Goal: Answer question/provide support: Share knowledge or assist other users

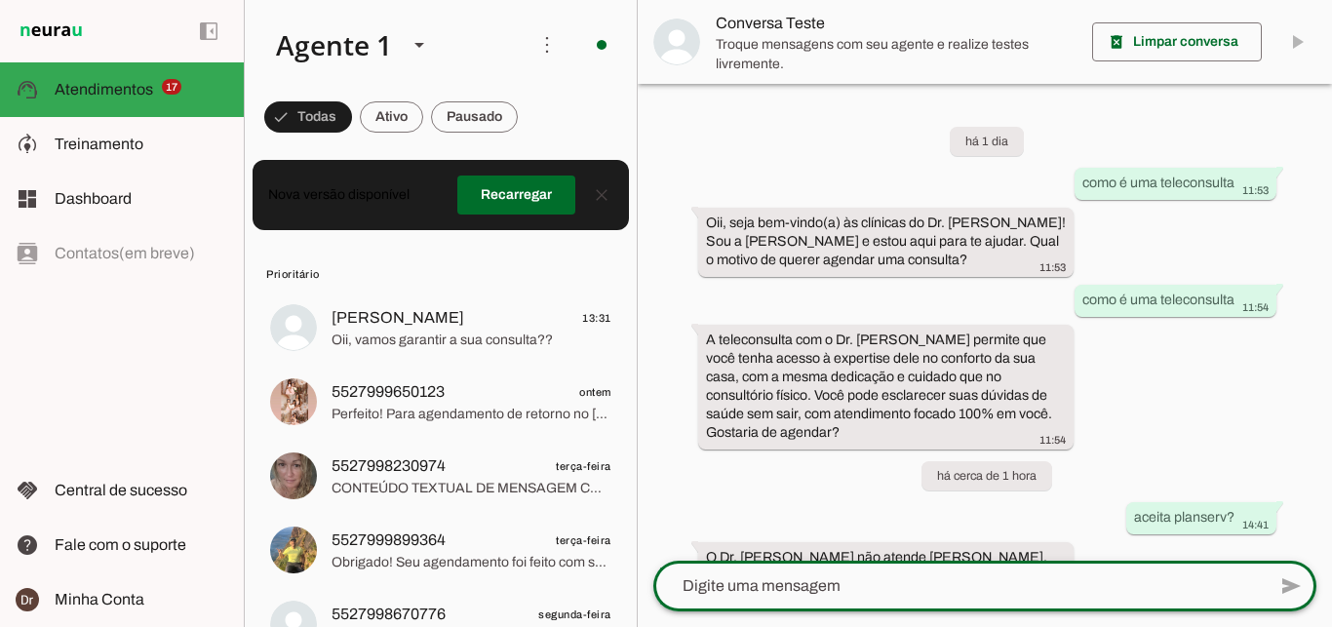
scroll to position [84, 0]
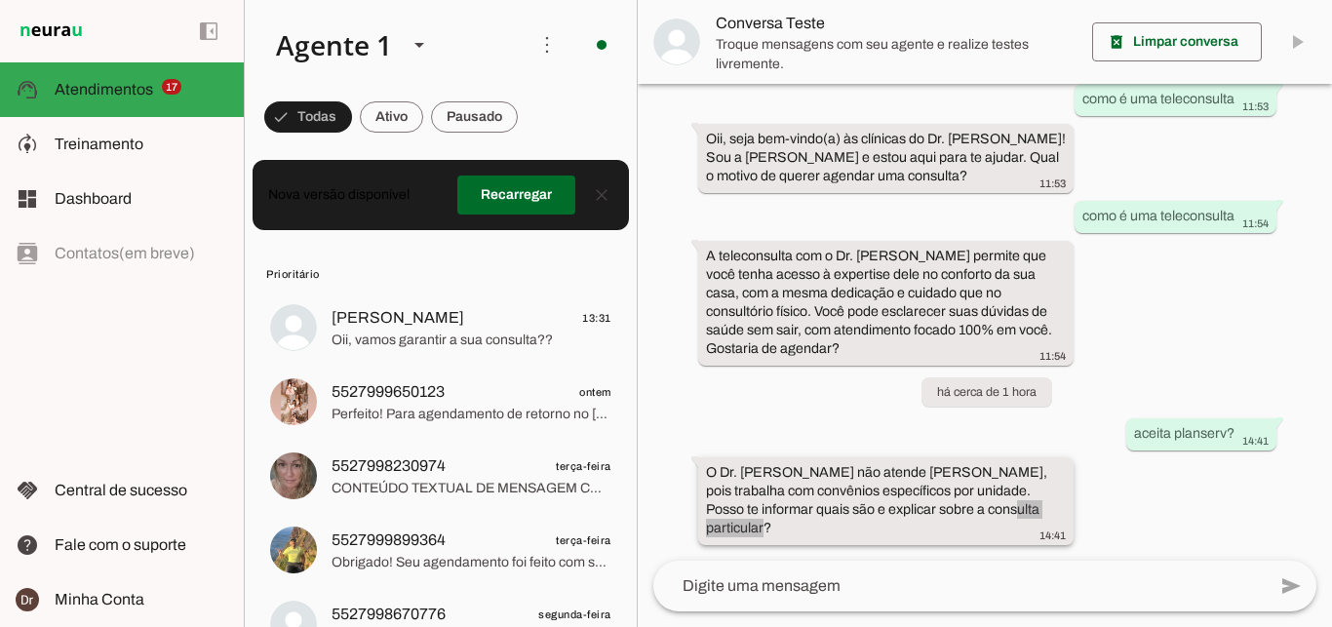
drag, startPoint x: 699, startPoint y: 471, endPoint x: 1050, endPoint y: 512, distance: 353.3
click at [1050, 512] on whatsapp-message-bubble "O Dr. [PERSON_NAME] não atende [PERSON_NAME], pois trabalha com convênios espec…" at bounding box center [886, 501] width 376 height 88
click at [1040, 520] on div "O Dr. [PERSON_NAME] não atende [PERSON_NAME], pois trabalha com convênios espec…" at bounding box center [886, 503] width 361 height 80
click at [1054, 515] on div "O Dr. [PERSON_NAME] não atende [PERSON_NAME], pois trabalha com convênios espec…" at bounding box center [886, 503] width 361 height 80
drag, startPoint x: 1053, startPoint y: 515, endPoint x: 702, endPoint y: 473, distance: 353.4
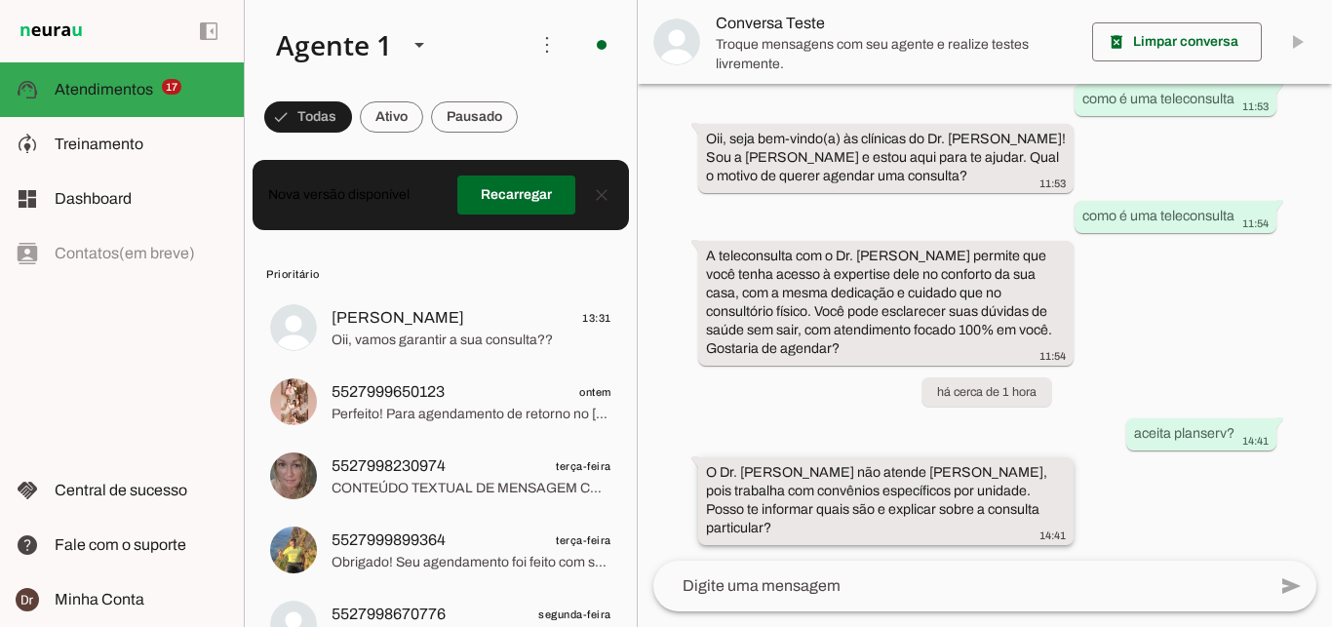
click at [702, 473] on whatsapp-message-bubble "O Dr. [PERSON_NAME] não atende [PERSON_NAME], pois trabalha com convênios espec…" at bounding box center [886, 501] width 376 height 88
drag, startPoint x: 705, startPoint y: 468, endPoint x: 832, endPoint y: 491, distance: 128.9
click at [832, 491] on whatsapp-message-bubble "O Dr. [PERSON_NAME] não atende [PERSON_NAME], pois trabalha com convênios espec…" at bounding box center [886, 501] width 376 height 88
click at [793, 483] on div "O Dr. [PERSON_NAME] não atende [PERSON_NAME], pois trabalha com convênios espec…" at bounding box center [886, 503] width 361 height 80
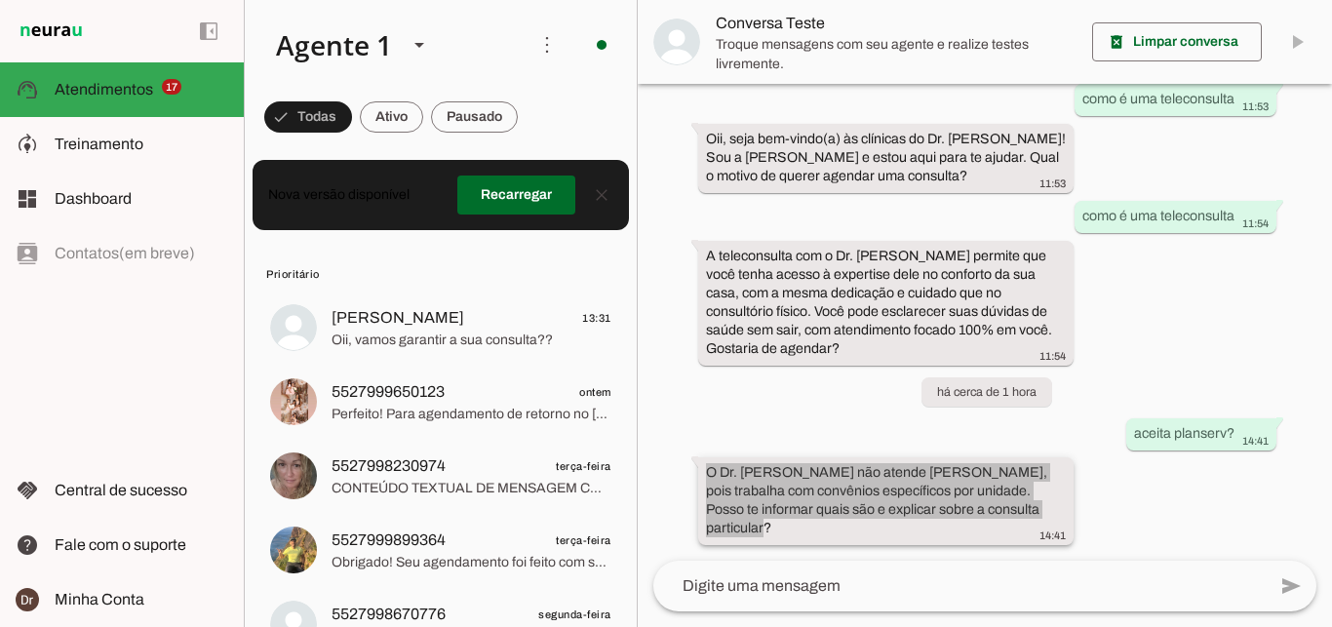
drag, startPoint x: 704, startPoint y: 475, endPoint x: 1054, endPoint y: 522, distance: 353.1
click at [1054, 522] on whatsapp-message-bubble "O Dr. [PERSON_NAME] não atende [PERSON_NAME], pois trabalha com convênios espec…" at bounding box center [886, 501] width 376 height 88
copy whatsapp-message-bubble "O Dr. [PERSON_NAME] não atende [PERSON_NAME], pois trabalha com convênios espec…"
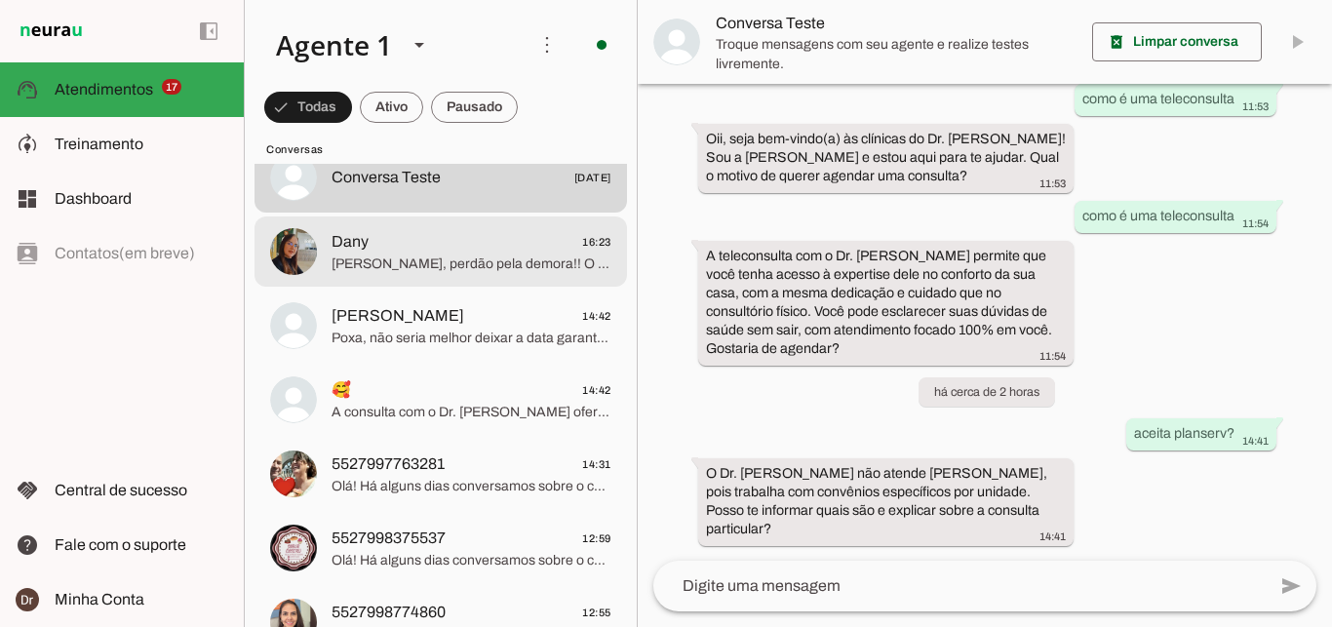
scroll to position [1816, 0]
click at [452, 253] on span "[PERSON_NAME], perdão pela demora!! O Dr. [PERSON_NAME] não atende [PERSON_NAME…" at bounding box center [471, 262] width 280 height 19
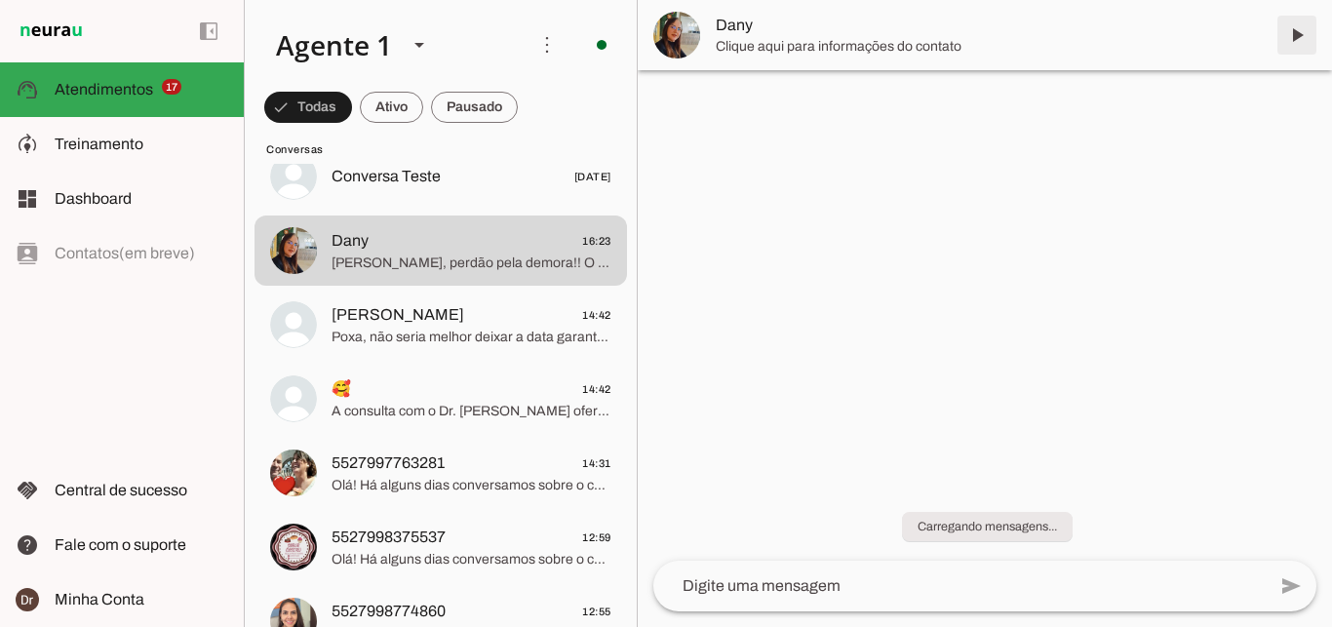
click at [1298, 27] on span at bounding box center [1296, 35] width 47 height 47
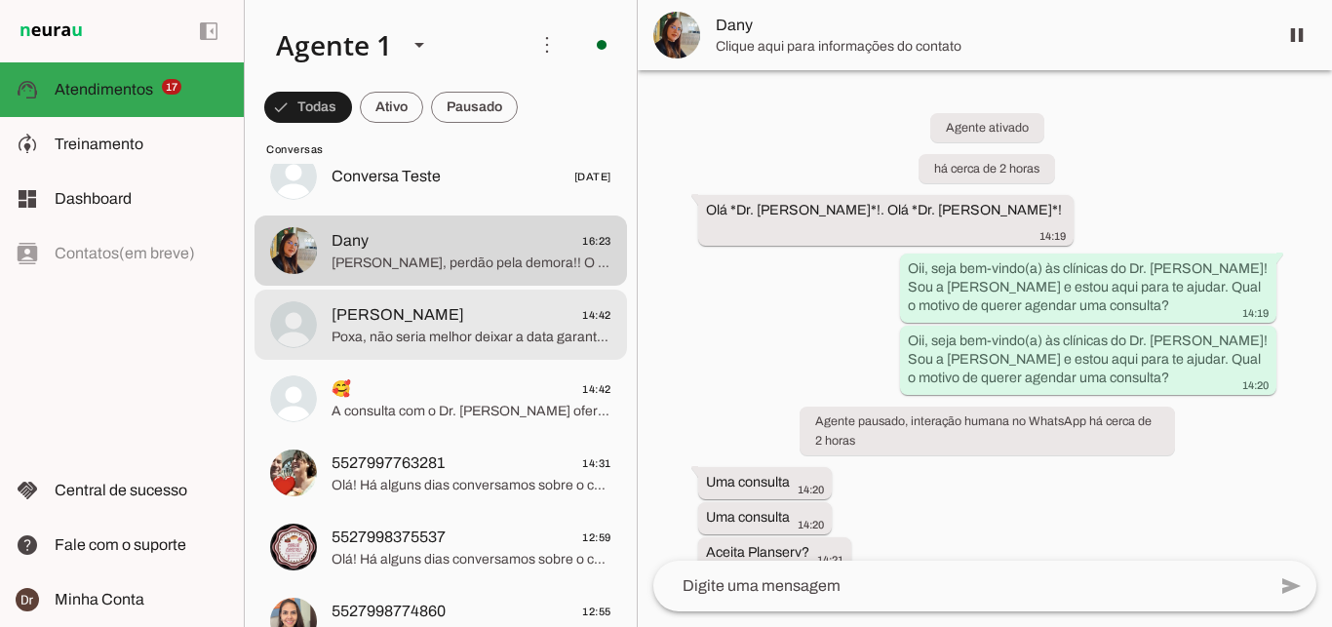
click at [422, 328] on span "Poxa, não seria melhor deixar a data garantida, e caso abra um horário eu te av…" at bounding box center [471, 337] width 280 height 19
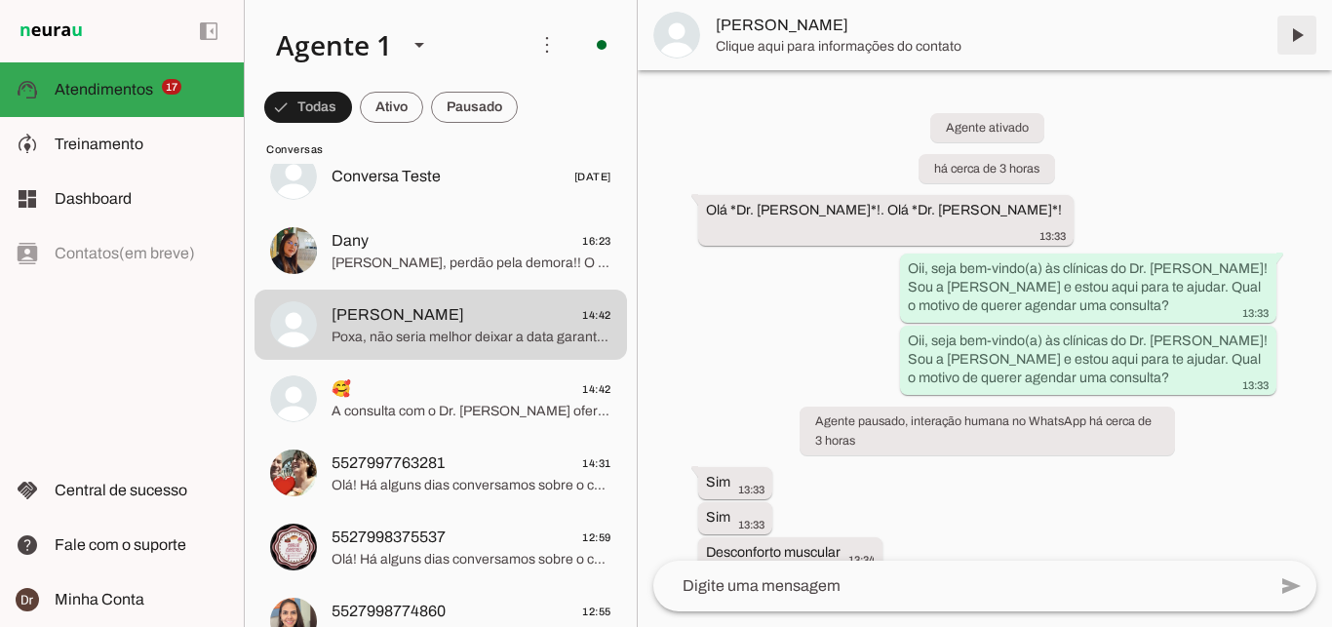
click at [1308, 23] on span at bounding box center [1296, 35] width 47 height 47
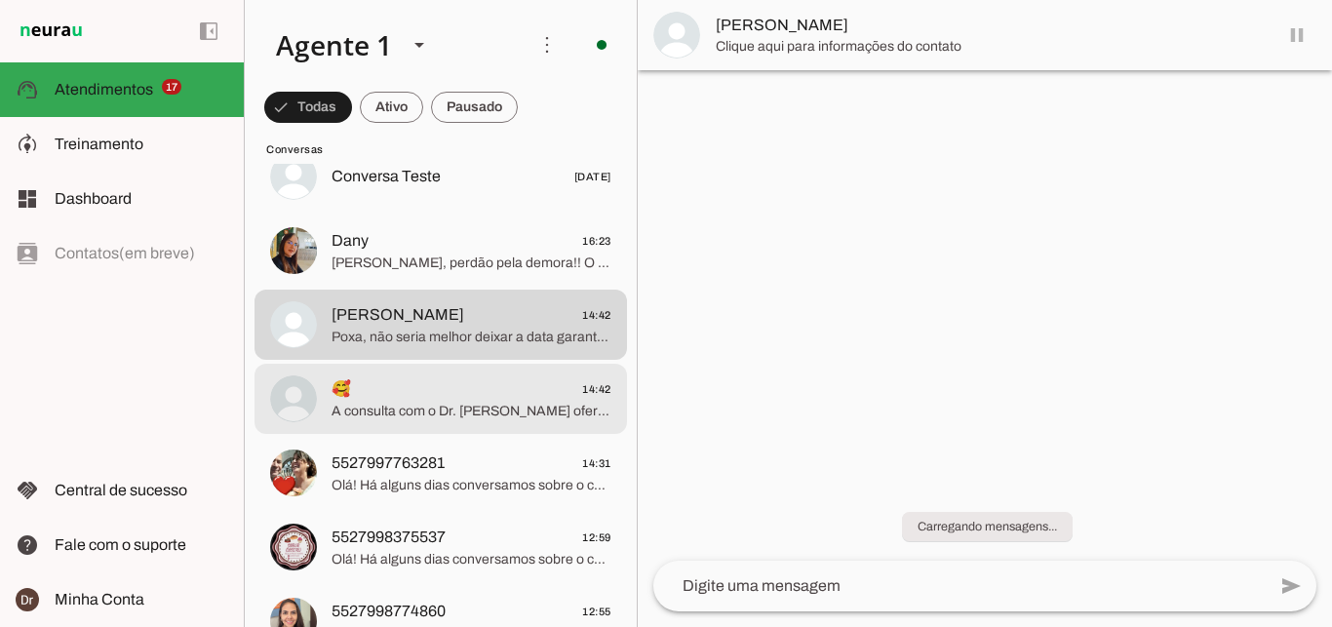
click at [448, 379] on span "🥰 14:42" at bounding box center [471, 389] width 280 height 24
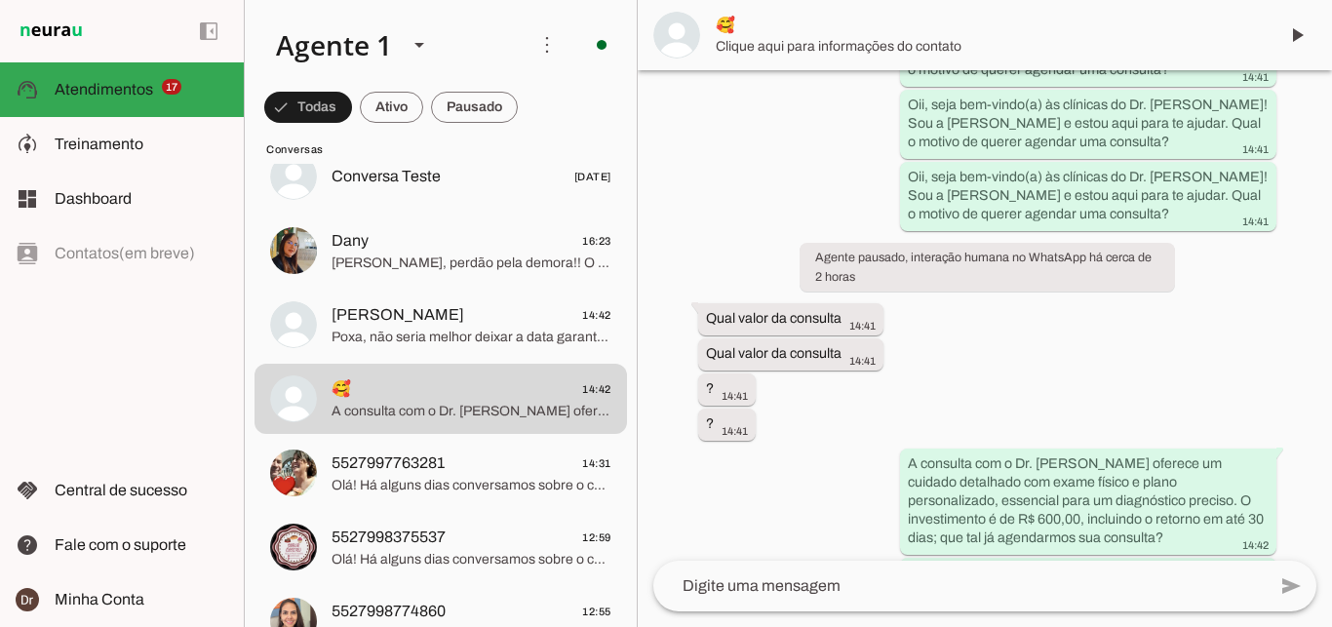
scroll to position [535, 0]
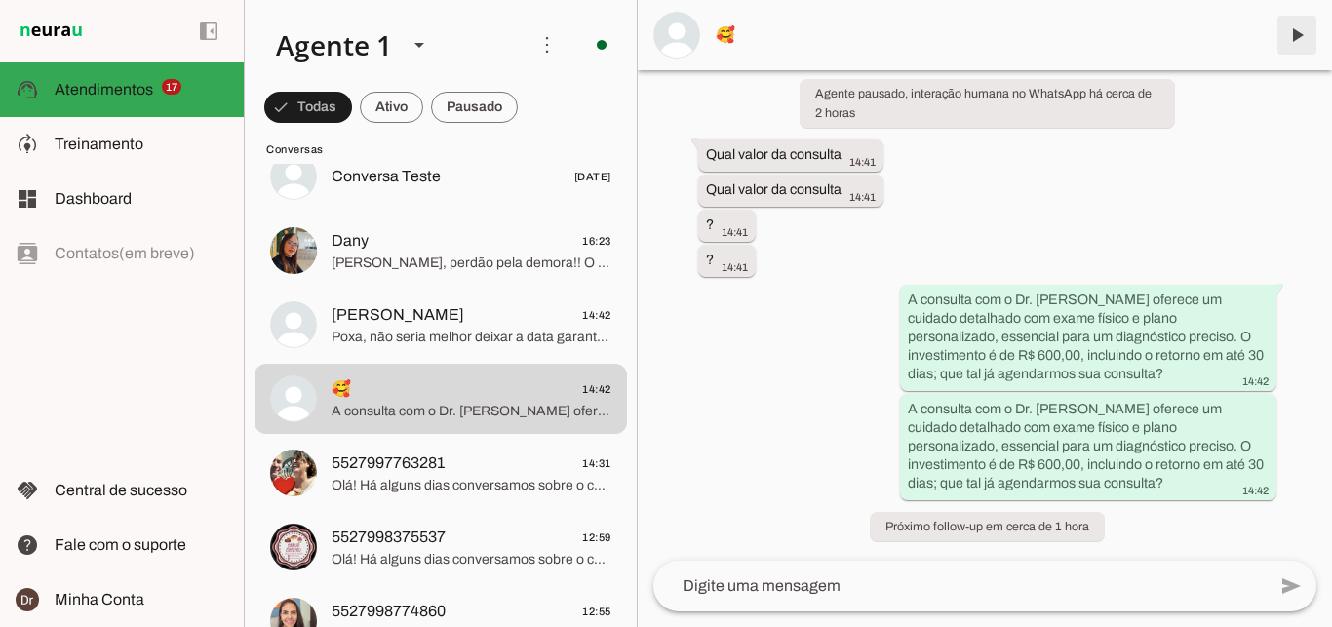
click at [1310, 51] on span at bounding box center [1296, 35] width 47 height 47
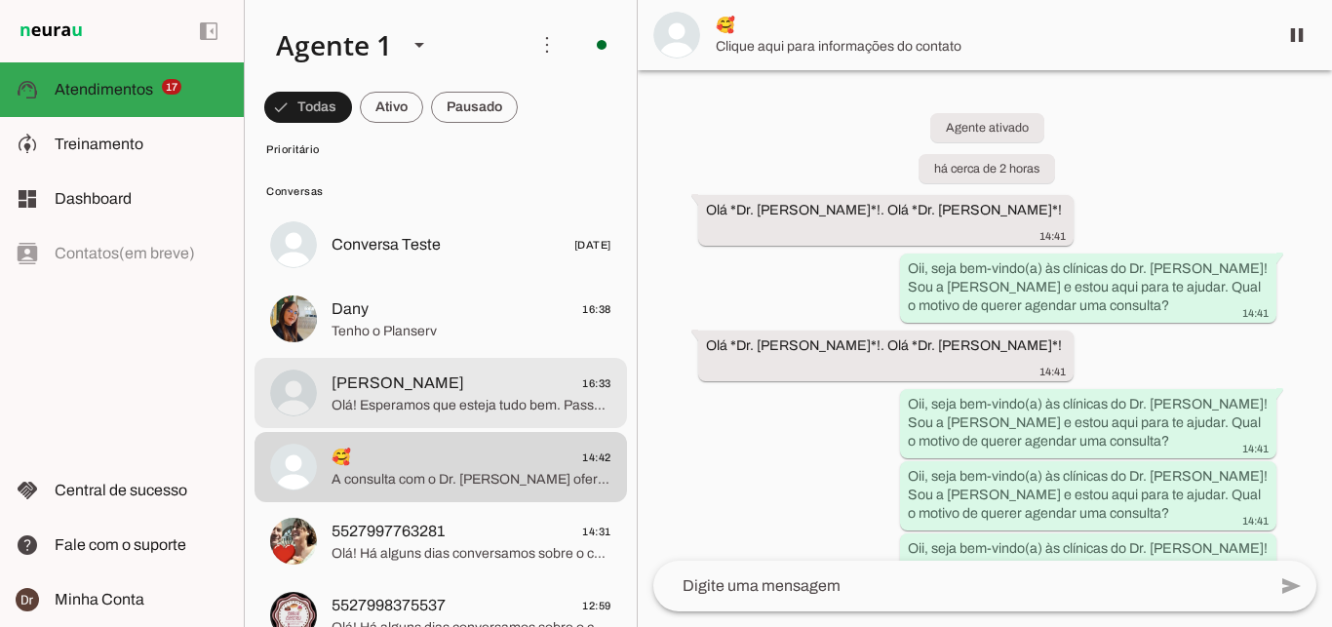
scroll to position [1749, 0]
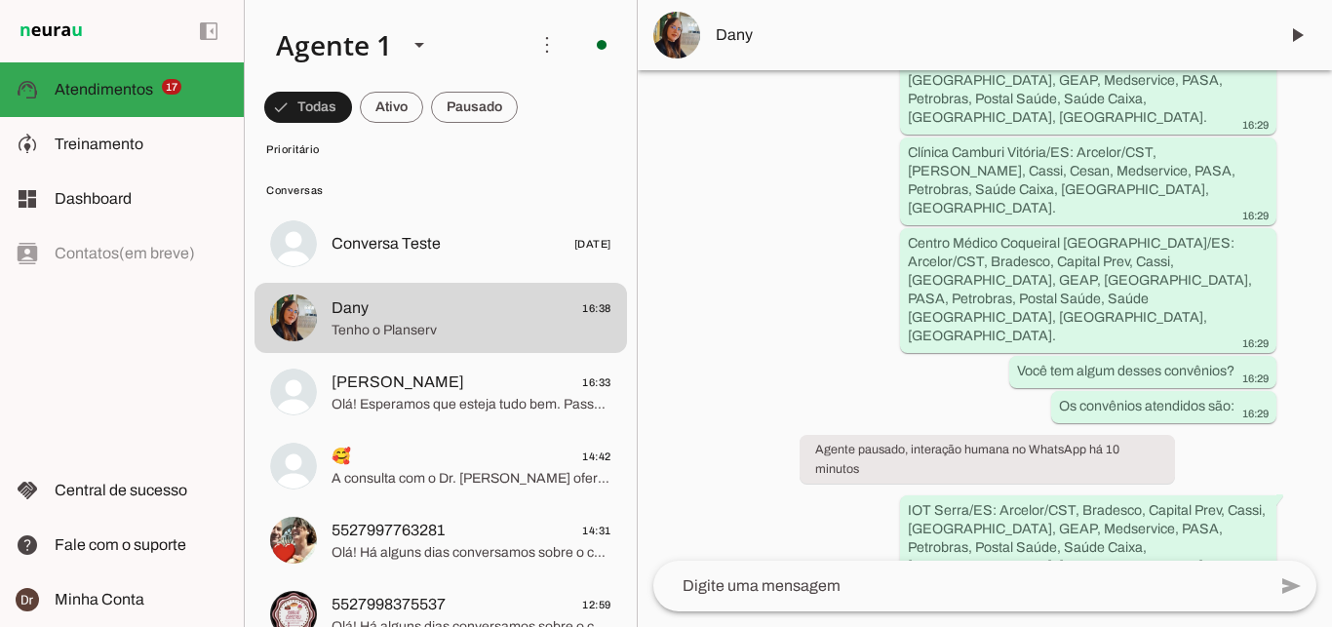
scroll to position [1133, 0]
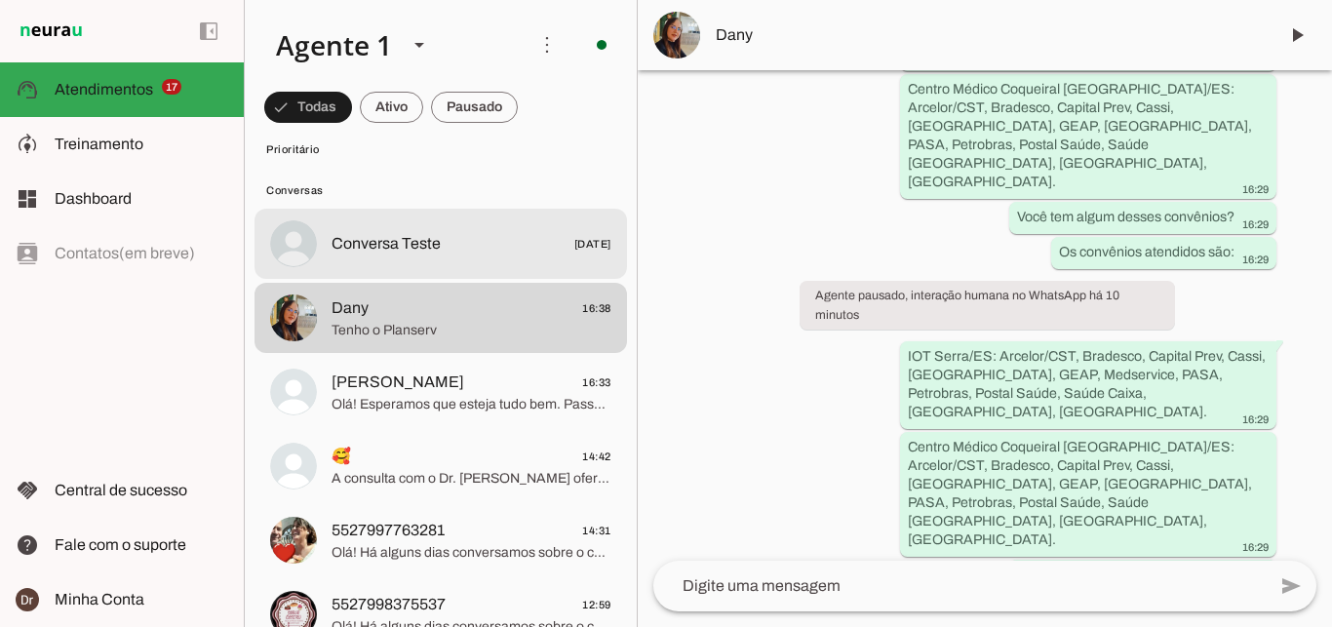
click at [453, 234] on span "Conversa Teste [DATE]" at bounding box center [471, 244] width 280 height 24
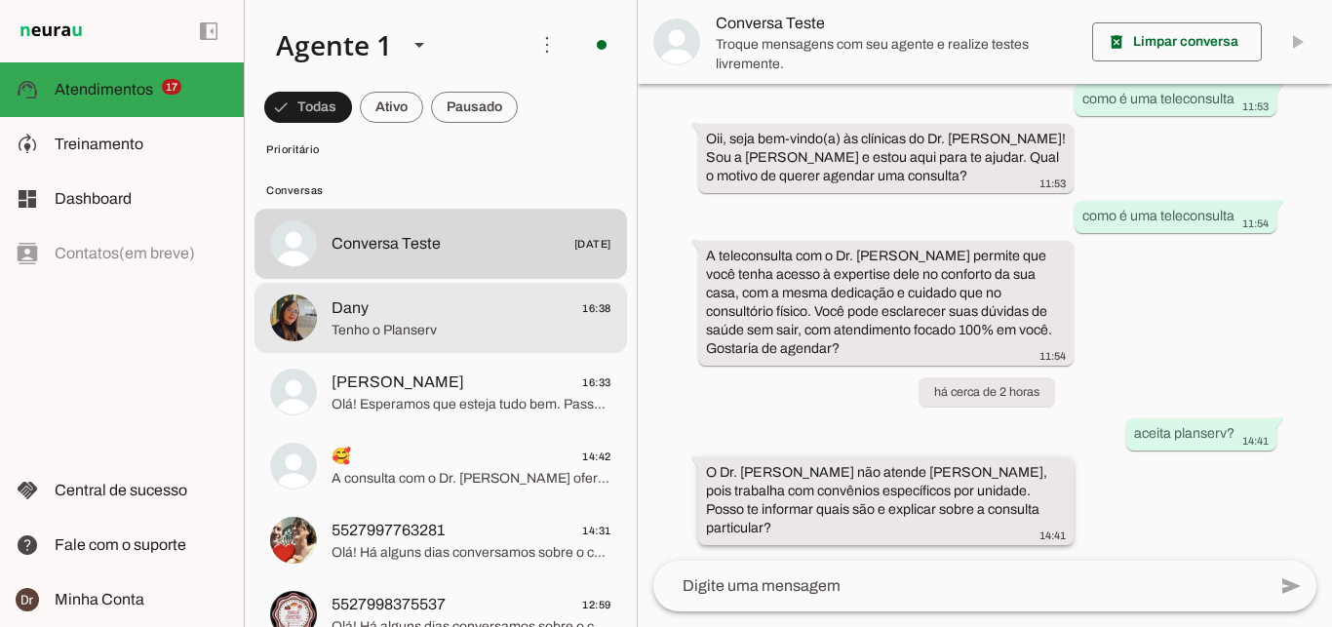
scroll to position [84, 0]
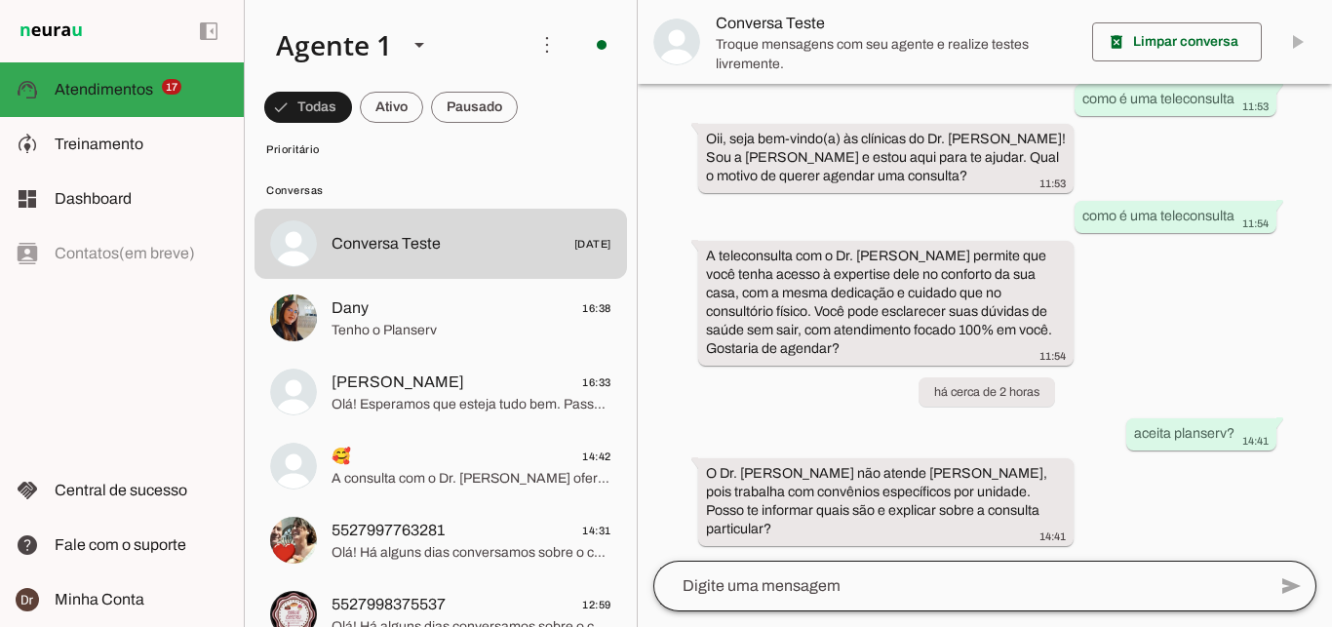
click at [843, 598] on div at bounding box center [959, 586] width 612 height 51
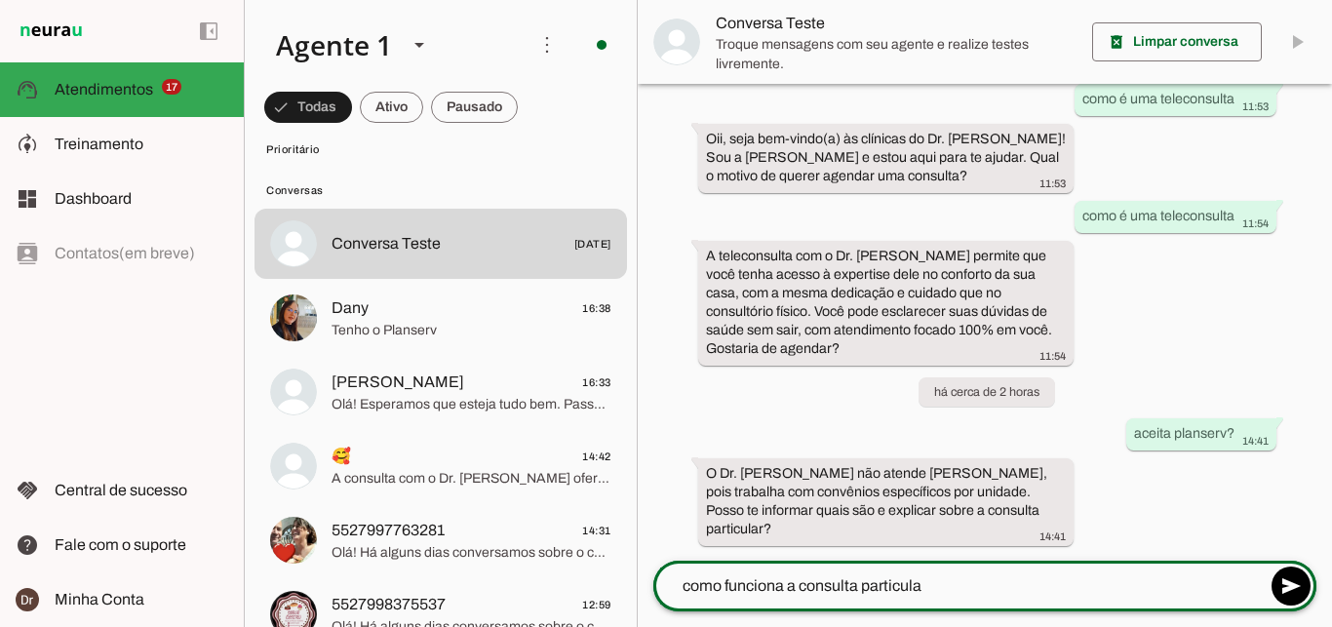
type textarea "como funciona a consulta particular"
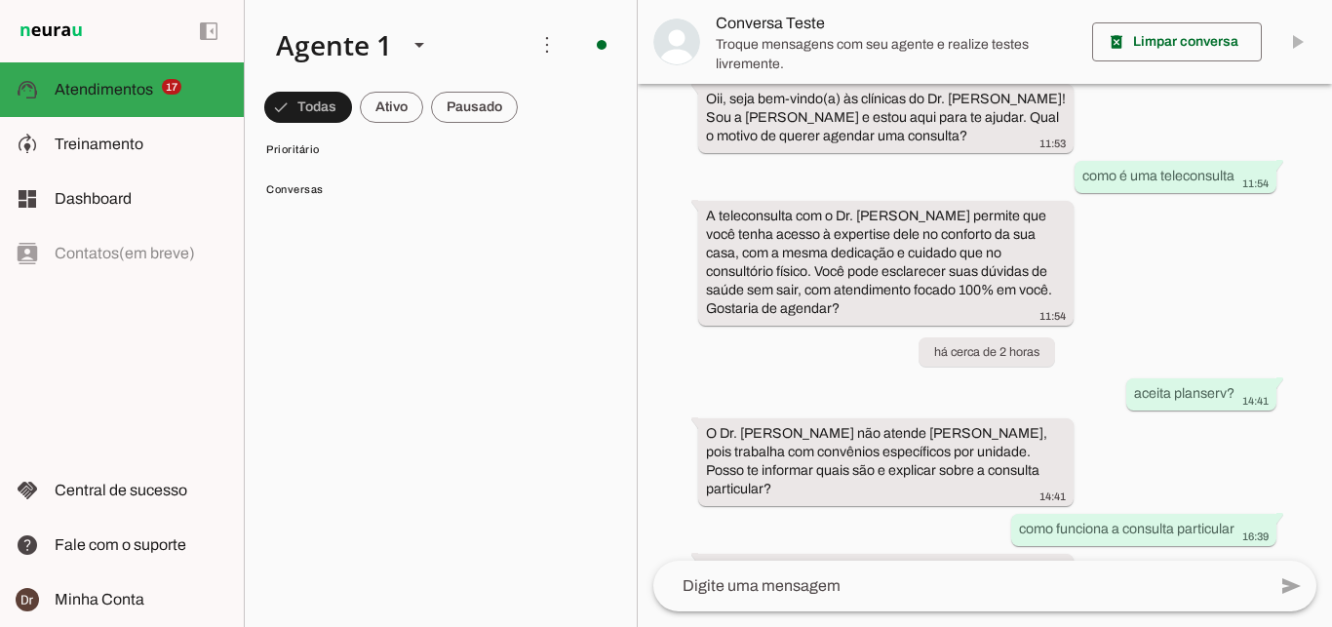
scroll to position [0, 0]
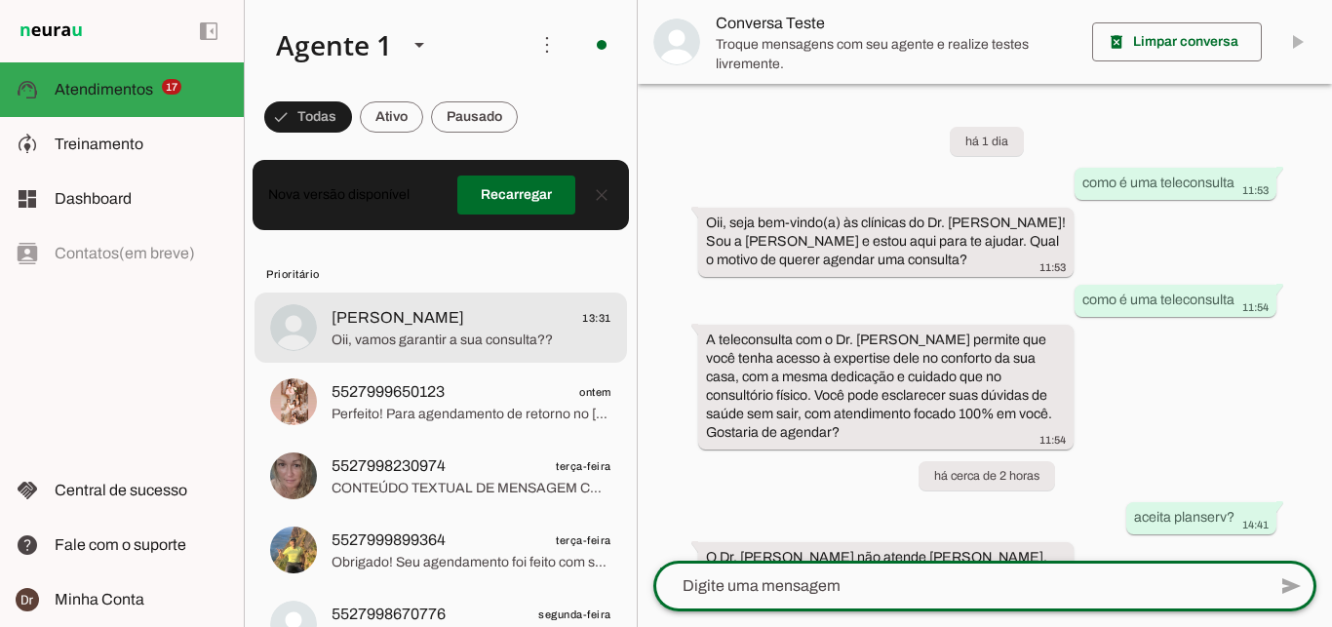
click at [486, 306] on span "[PERSON_NAME] 13:31" at bounding box center [471, 318] width 280 height 24
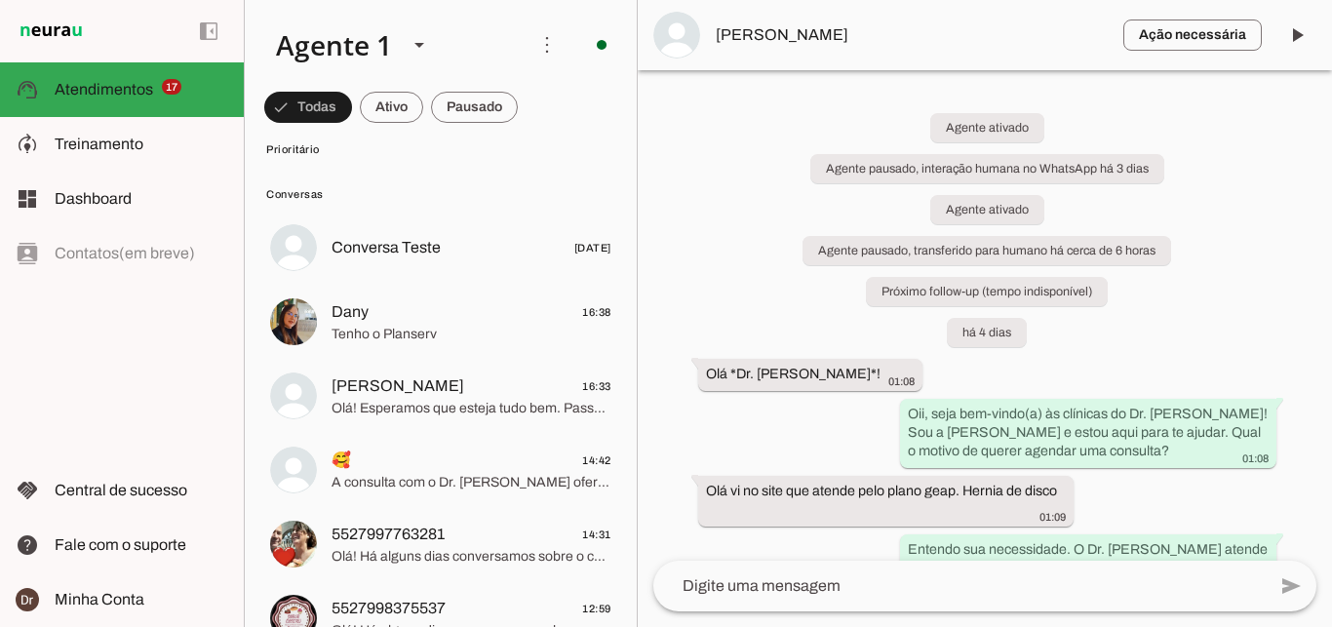
scroll to position [1730, 0]
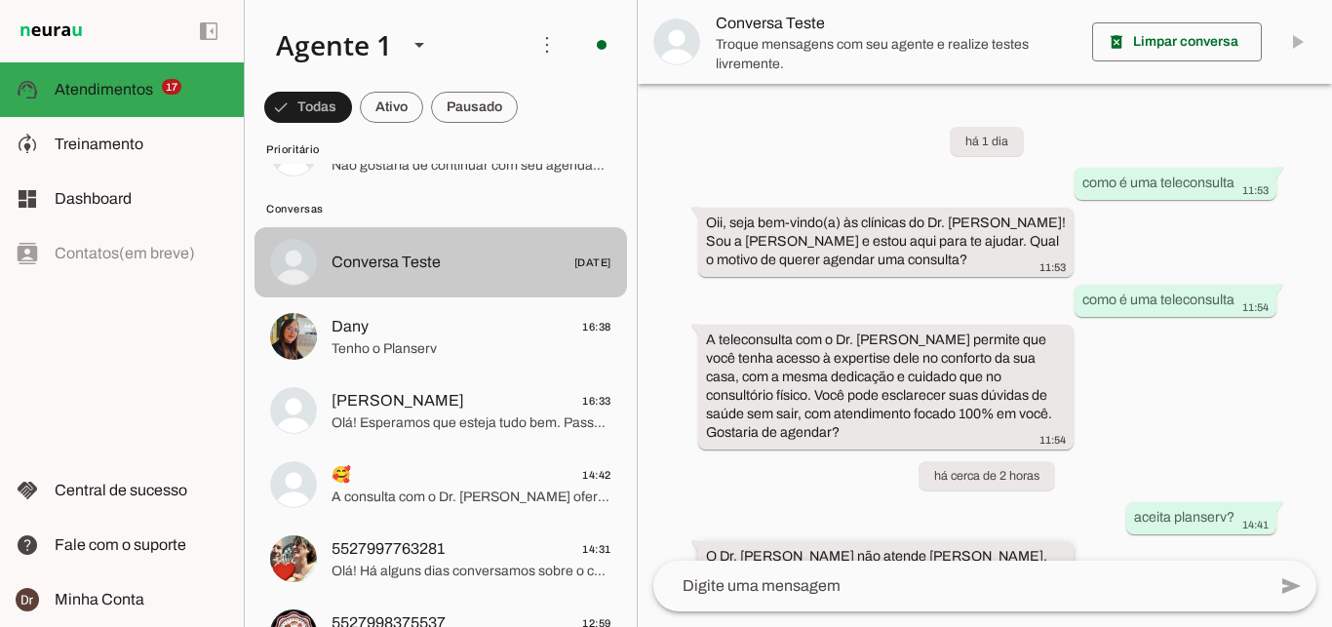
scroll to position [219, 0]
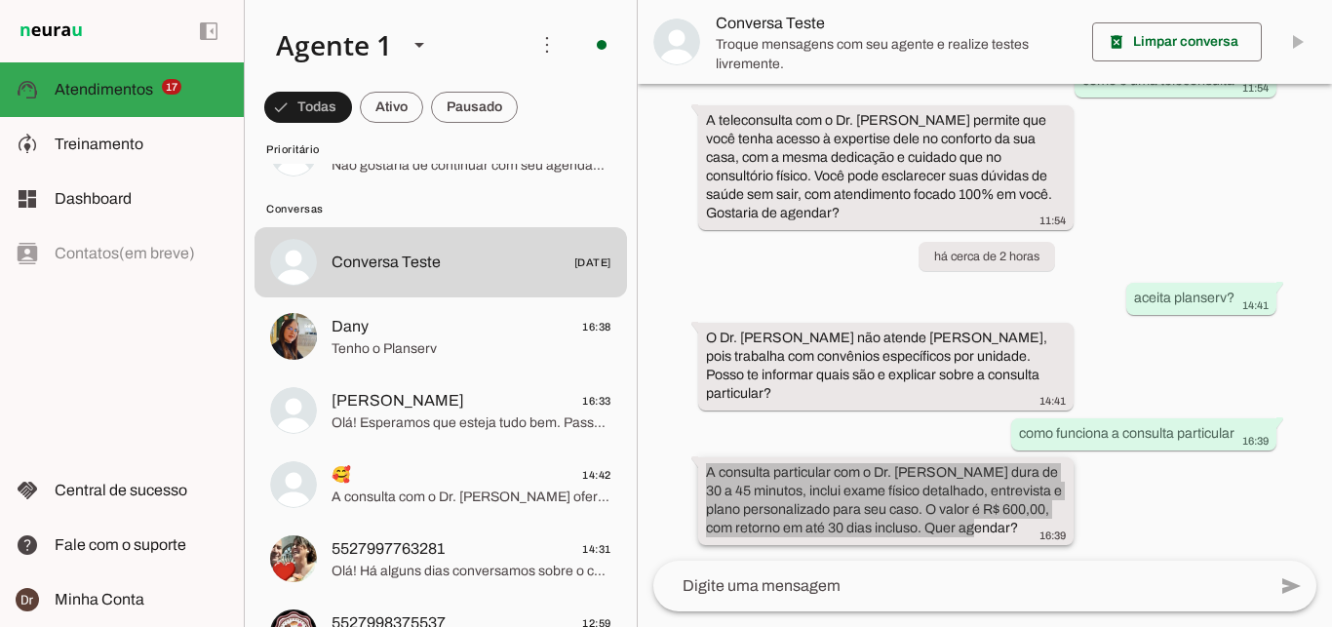
drag, startPoint x: 709, startPoint y: 466, endPoint x: 1008, endPoint y: 532, distance: 306.5
click at [1008, 532] on div "A consulta particular com o Dr. [PERSON_NAME] dura de 30 a 45 minutos, inclui e…" at bounding box center [886, 503] width 361 height 80
copy whatsapp-message-bubble "A consulta particular com o Dr. [PERSON_NAME] dura de 30 a 45 minutos, inclui e…"
